Goal: Task Accomplishment & Management: Manage account settings

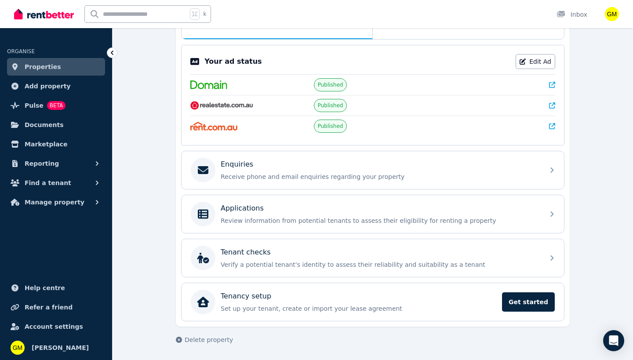
scroll to position [162, 0]
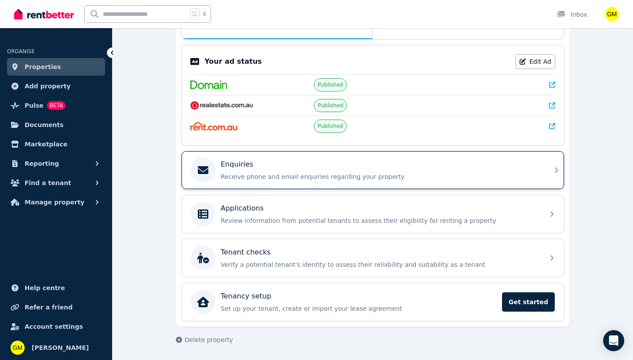
click at [285, 177] on p "Receive phone and email enquiries regarding your property" at bounding box center [380, 176] width 318 height 9
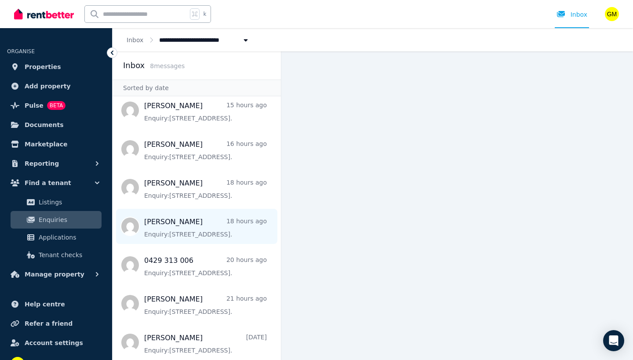
scroll to position [6, 0]
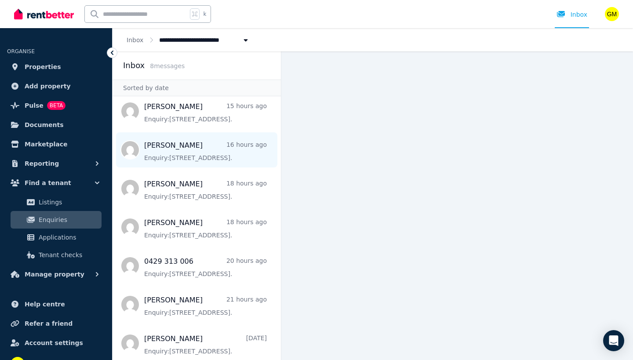
click at [203, 153] on span "Message list" at bounding box center [197, 149] width 168 height 35
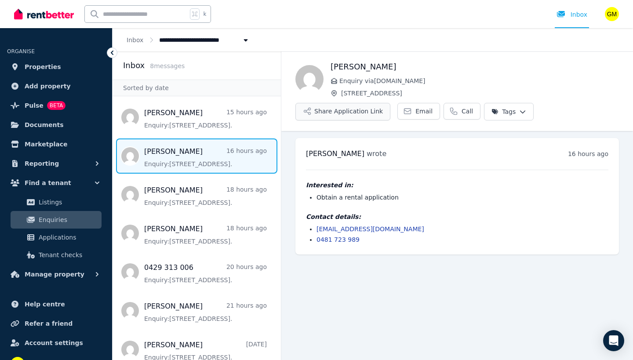
click at [365, 113] on button "Share Application Link" at bounding box center [342, 112] width 95 height 18
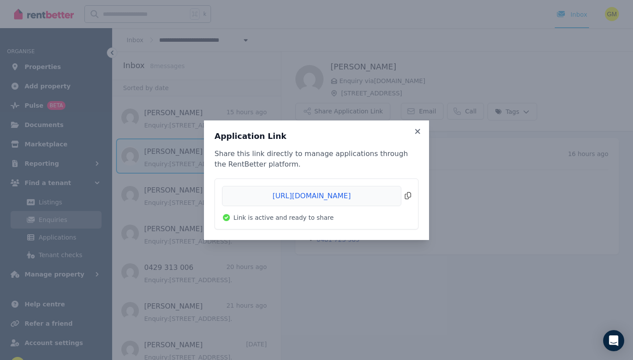
click at [407, 196] on span "Copied!" at bounding box center [316, 196] width 189 height 20
click at [466, 58] on div "Application Link Share this link directly to manage applications through the Re…" at bounding box center [316, 180] width 633 height 360
click at [418, 130] on icon at bounding box center [417, 131] width 5 height 5
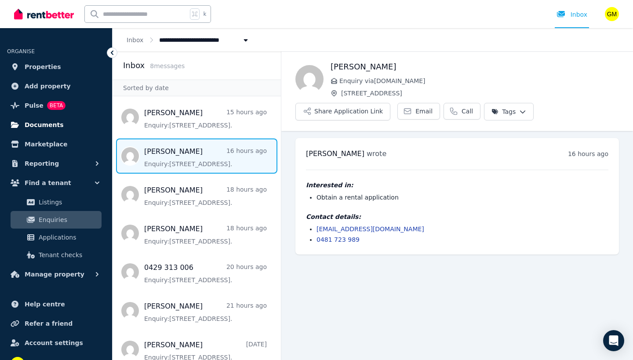
click at [52, 120] on span "Documents" at bounding box center [44, 125] width 39 height 11
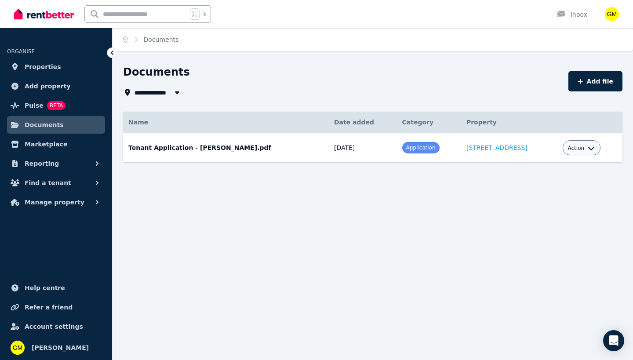
click at [139, 150] on td "Tenant Application - [PERSON_NAME].pdf Date added: [DATE] Category: Application…" at bounding box center [226, 147] width 206 height 29
click at [595, 148] on icon "button" at bounding box center [591, 148] width 7 height 7
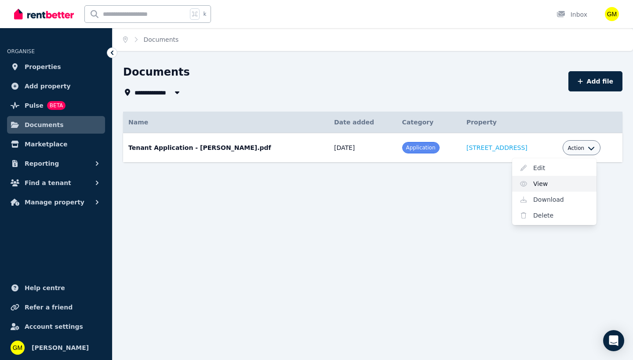
click at [540, 184] on link "View" at bounding box center [554, 184] width 84 height 16
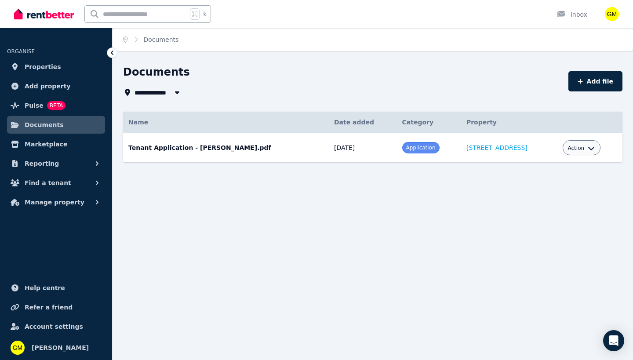
click at [570, 149] on div "Action" at bounding box center [582, 147] width 38 height 15
click at [589, 148] on button "Action" at bounding box center [581, 148] width 27 height 7
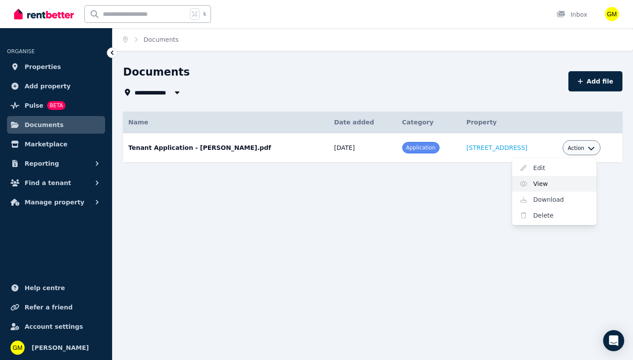
click at [539, 184] on link "View" at bounding box center [554, 184] width 84 height 16
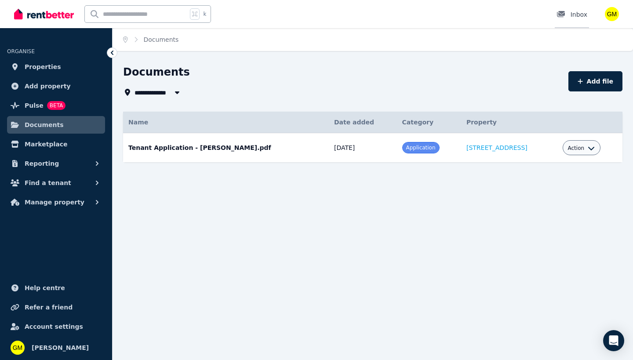
click at [568, 12] on div at bounding box center [564, 14] width 14 height 9
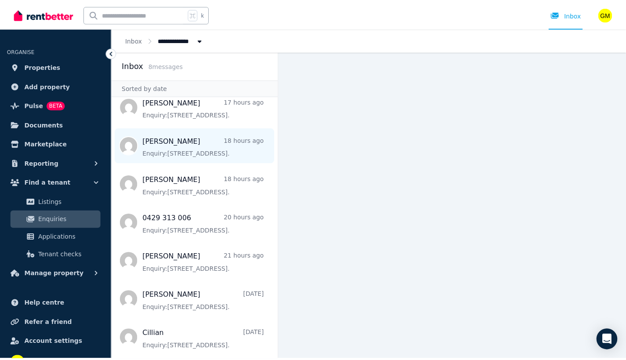
scroll to position [49, 0]
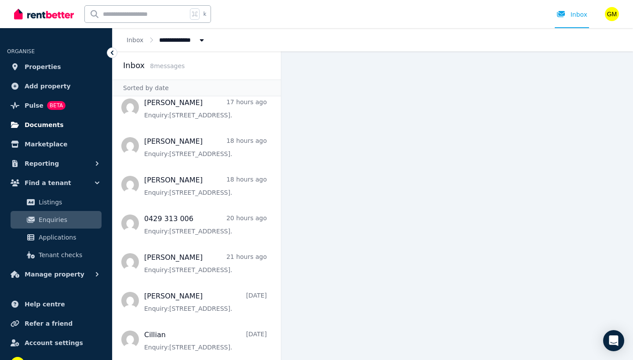
click at [47, 121] on span "Documents" at bounding box center [44, 125] width 39 height 11
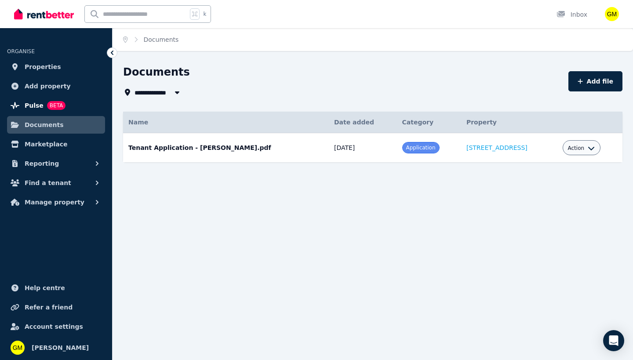
click at [36, 102] on span "Pulse" at bounding box center [34, 105] width 19 height 11
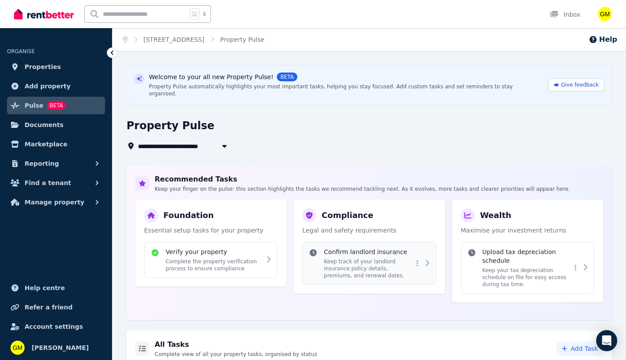
scroll to position [53, 0]
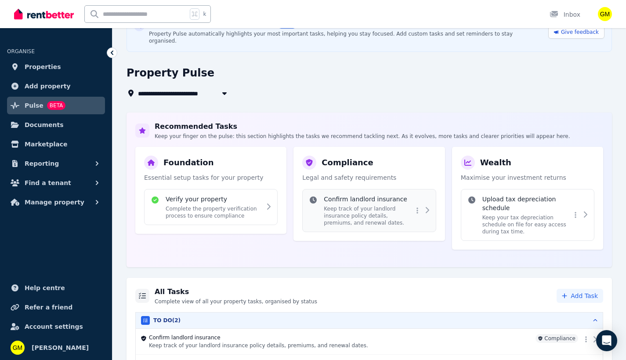
click at [351, 195] on h4 "Confirm landlord insurance" at bounding box center [368, 199] width 89 height 9
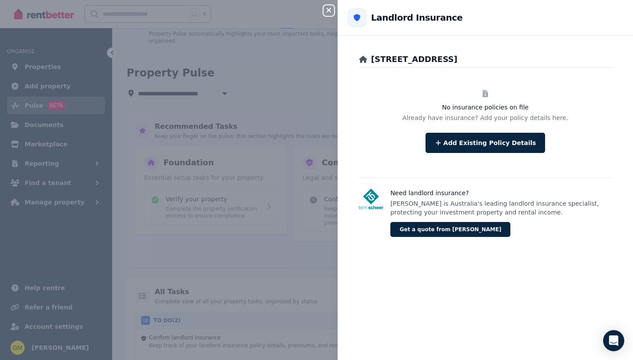
click at [194, 222] on div "Close panel Back to Landlord Insurance [STREET_ADDRESS] No insurance policies o…" at bounding box center [316, 180] width 633 height 360
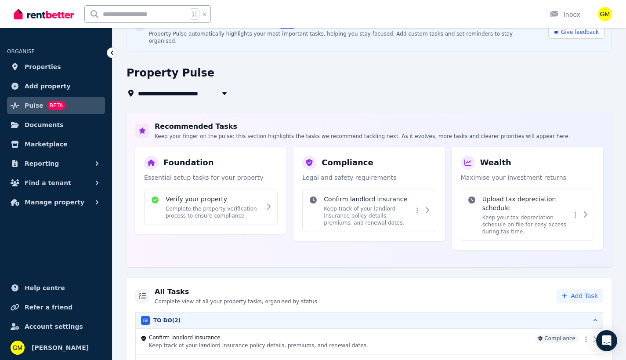
scroll to position [104, 0]
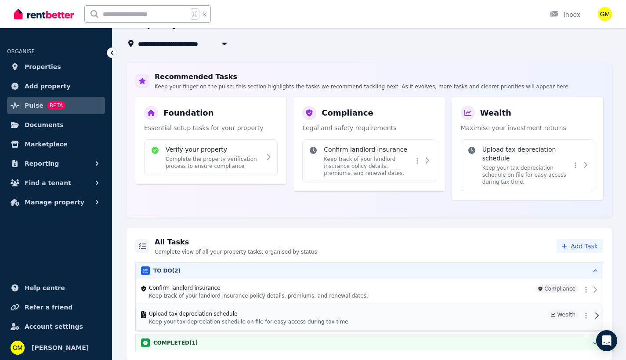
click at [267, 310] on h4 "Upload tax depreciation schedule" at bounding box center [347, 313] width 396 height 7
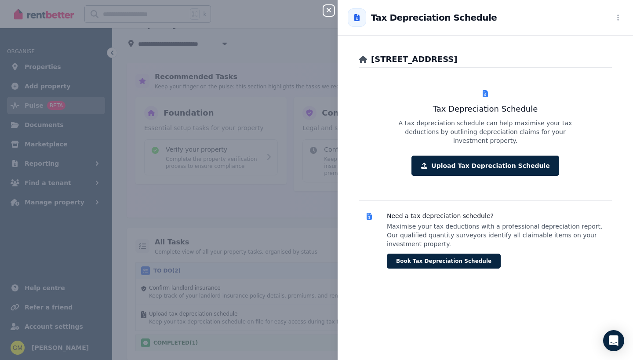
click at [241, 188] on div "Close panel Back to Tax Depreciation Schedule [STREET_ADDRESS] Tax Depreciation…" at bounding box center [316, 180] width 633 height 360
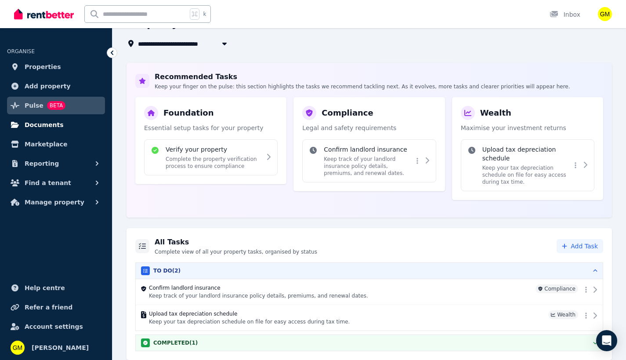
scroll to position [51, 0]
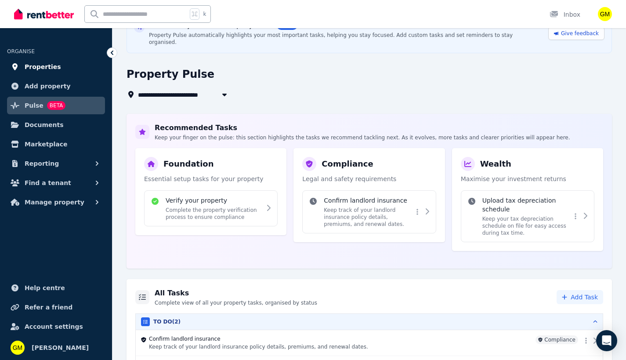
click at [43, 64] on span "Properties" at bounding box center [43, 67] width 36 height 11
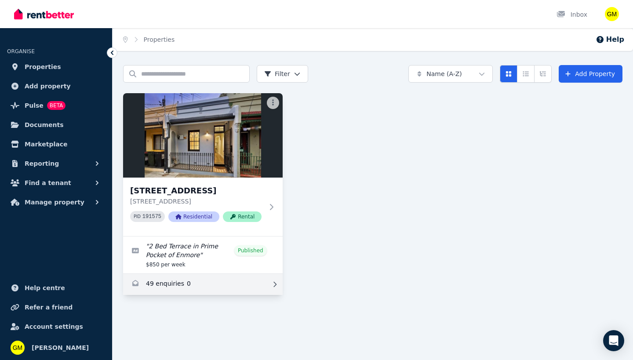
click at [274, 287] on div at bounding box center [273, 284] width 9 height 9
click at [272, 285] on icon at bounding box center [274, 284] width 9 height 6
click at [182, 284] on link "Enquiries for 56 Gladstone Street, Enmore" at bounding box center [203, 284] width 160 height 21
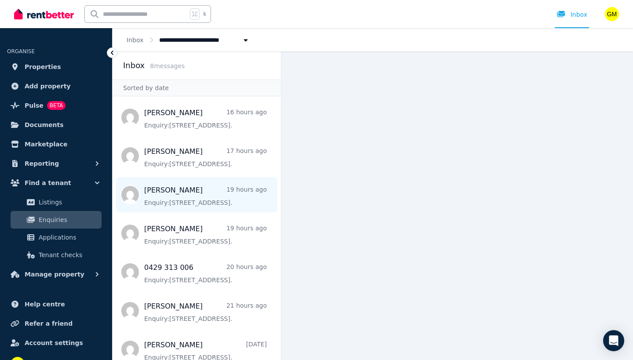
scroll to position [49, 0]
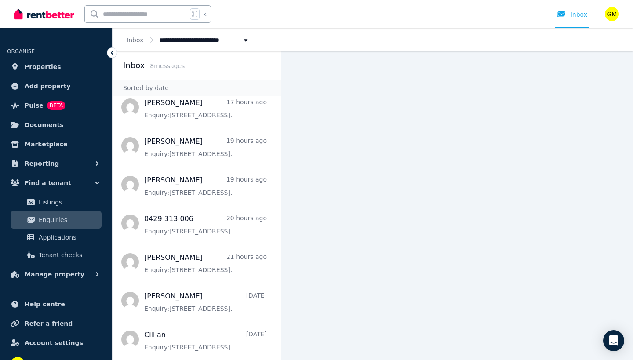
click at [245, 41] on icon "Breadcrumb" at bounding box center [245, 40] width 9 height 6
type input "**********"
click at [410, 142] on main at bounding box center [457, 205] width 352 height 309
click at [50, 197] on link "Listings" at bounding box center [56, 202] width 91 height 18
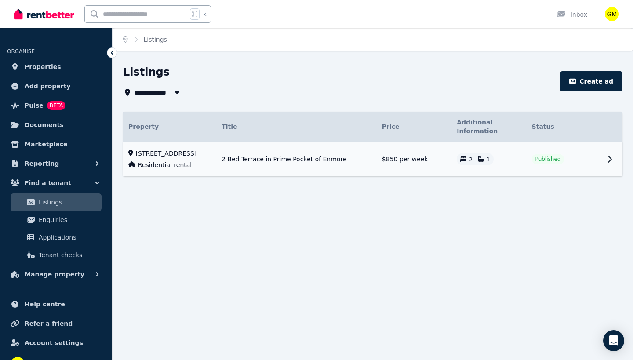
click at [607, 163] on icon at bounding box center [609, 159] width 11 height 11
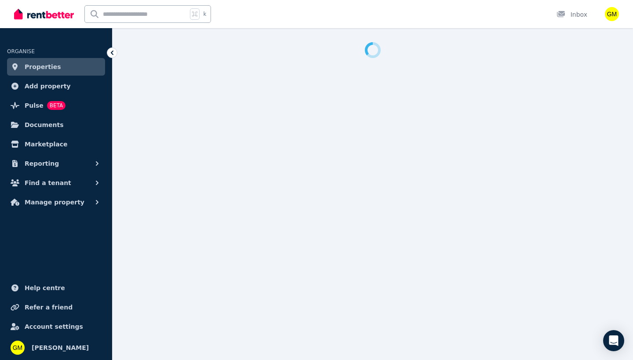
select select "***"
select select "**********"
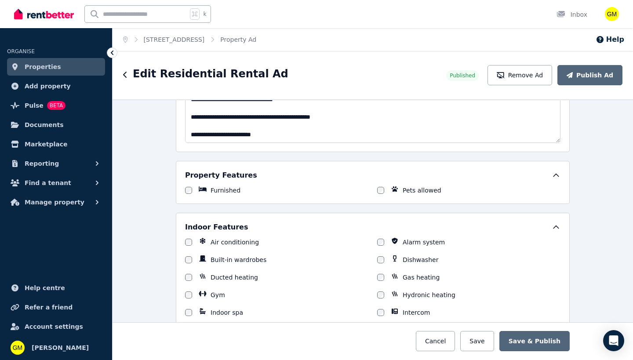
scroll to position [600, 0]
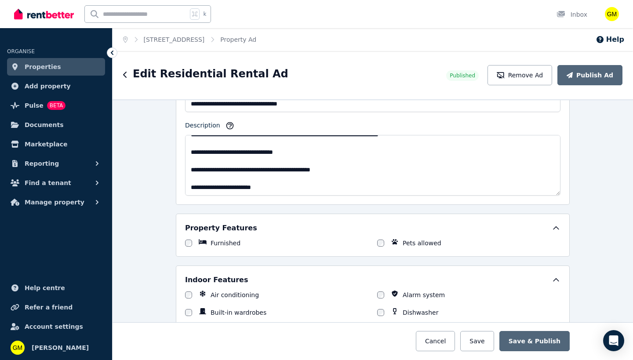
click at [552, 229] on icon at bounding box center [556, 228] width 9 height 9
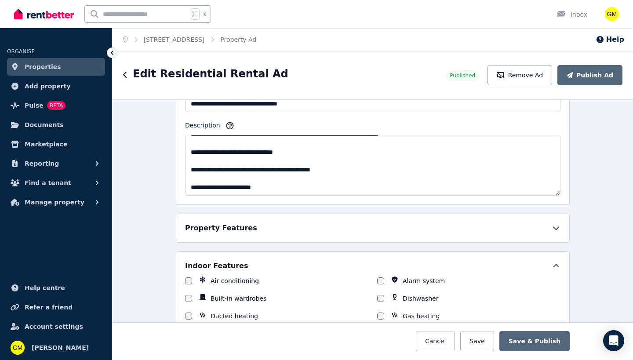
click at [553, 227] on icon at bounding box center [556, 228] width 9 height 9
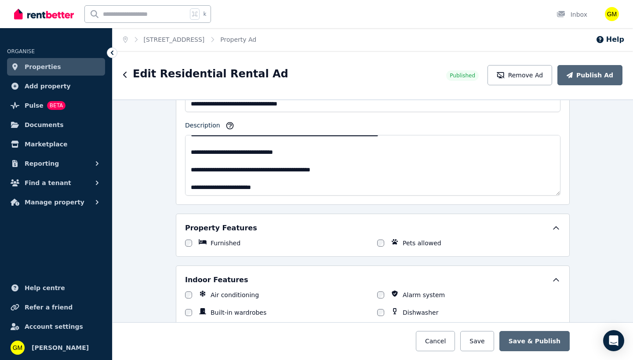
click at [590, 240] on div "**********" at bounding box center [373, 229] width 520 height 261
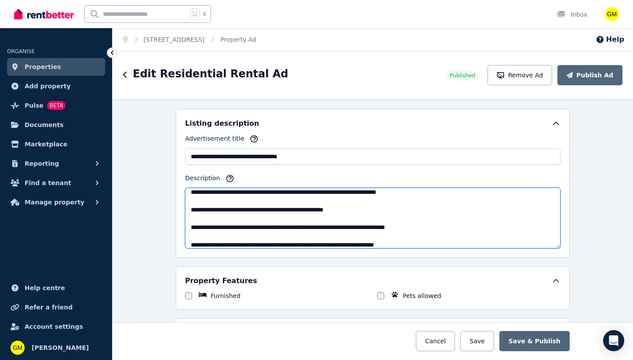
scroll to position [0, 0]
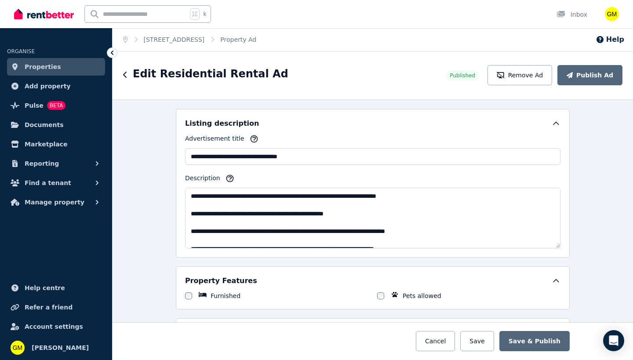
click at [582, 203] on div "**********" at bounding box center [373, 229] width 520 height 261
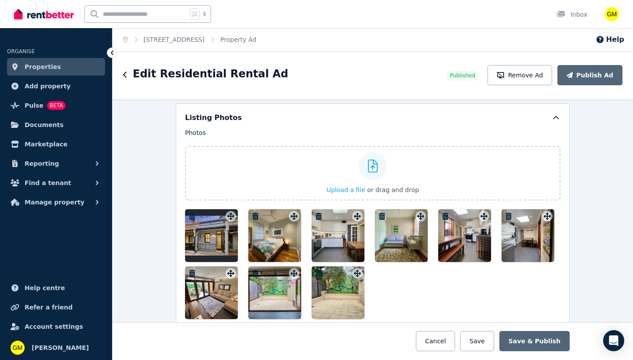
scroll to position [1146, 0]
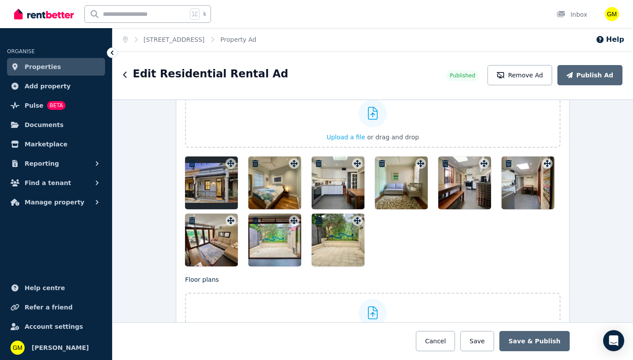
click at [292, 161] on icon at bounding box center [294, 163] width 9 height 7
click at [289, 167] on div "Photos Upload a file or drag and drop To pick up a draggable item, press the sp…" at bounding box center [372, 171] width 375 height 191
click at [327, 190] on div at bounding box center [338, 182] width 53 height 53
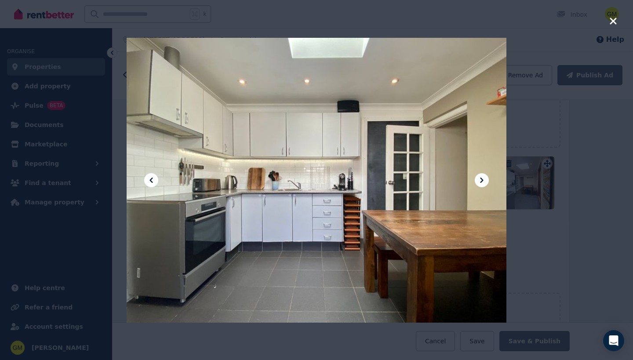
click at [483, 181] on icon at bounding box center [482, 180] width 11 height 11
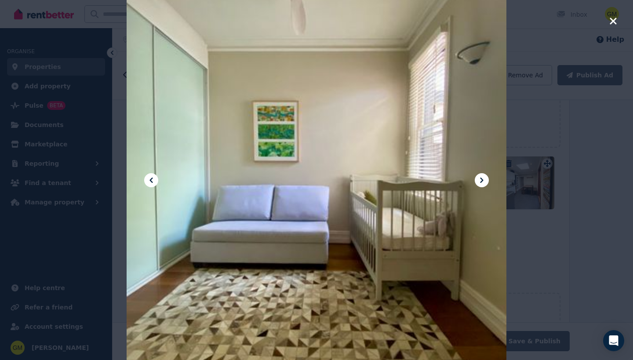
click at [484, 179] on icon at bounding box center [482, 180] width 11 height 11
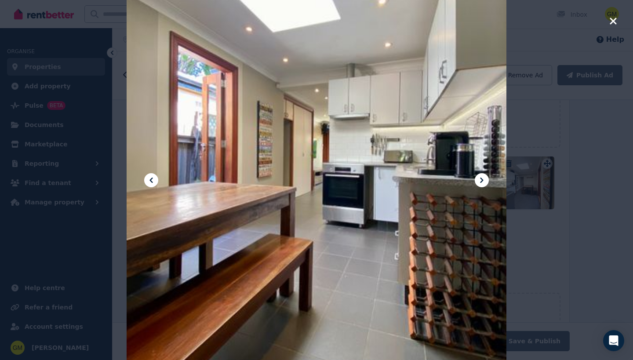
click at [484, 179] on icon at bounding box center [482, 180] width 11 height 11
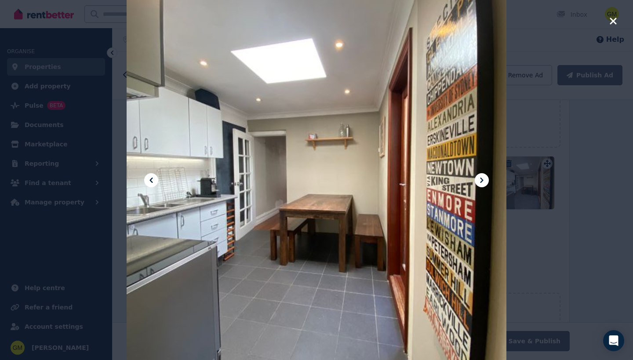
click at [484, 179] on icon at bounding box center [482, 180] width 11 height 11
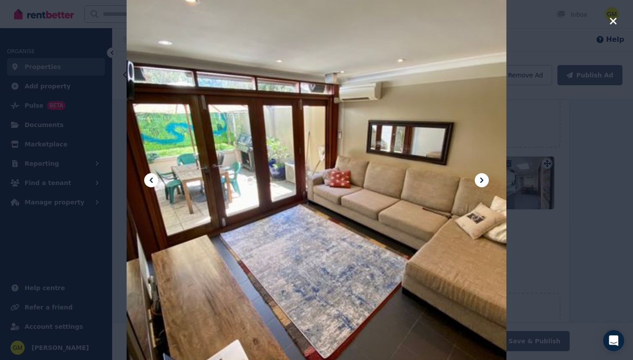
click at [484, 179] on icon at bounding box center [482, 180] width 11 height 11
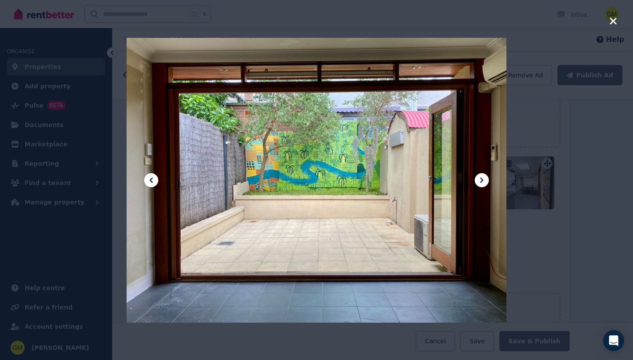
click at [484, 178] on icon at bounding box center [482, 180] width 11 height 11
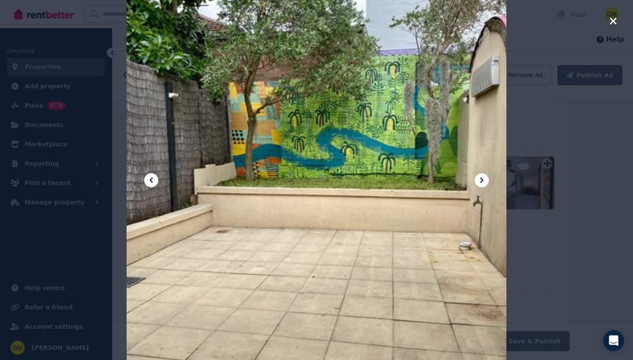
click at [484, 179] on icon at bounding box center [482, 180] width 11 height 11
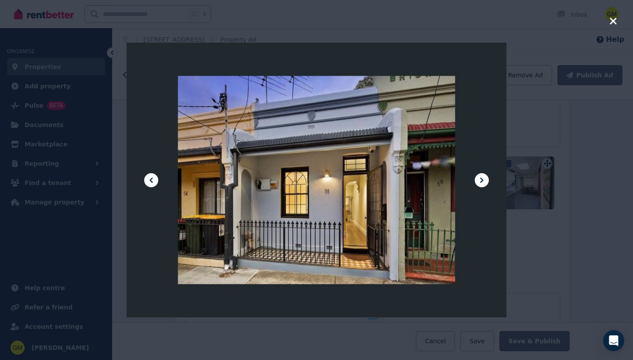
click at [484, 179] on icon at bounding box center [482, 180] width 11 height 11
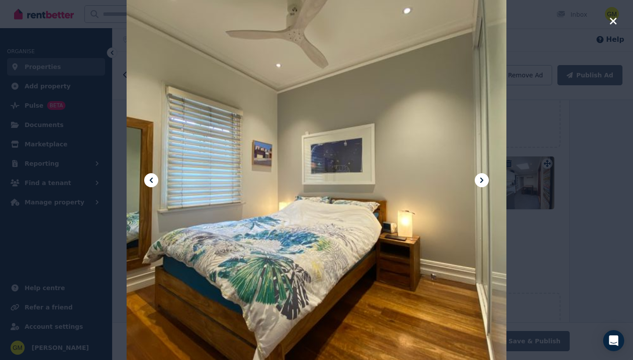
click at [484, 179] on icon at bounding box center [482, 180] width 11 height 11
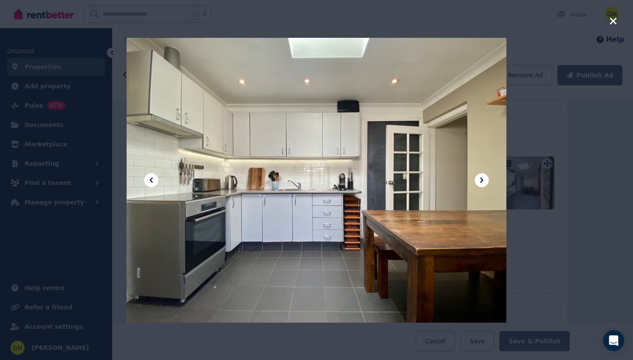
click at [613, 25] on icon "button" at bounding box center [613, 21] width 8 height 11
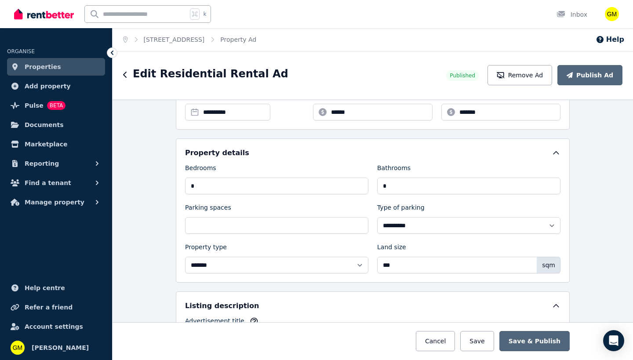
scroll to position [0, 0]
